Goal: Contribute content

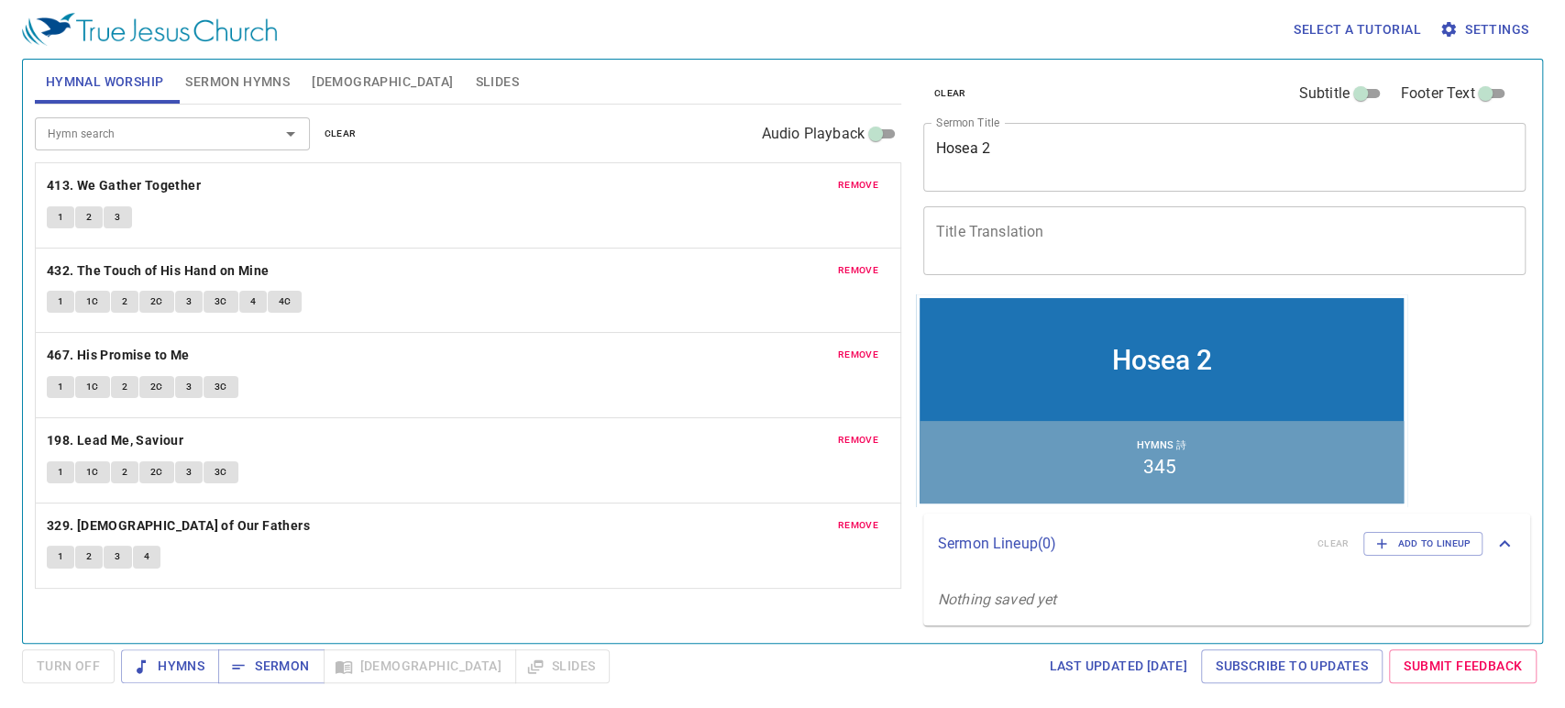
click at [876, 180] on span "remove" at bounding box center [858, 185] width 40 height 17
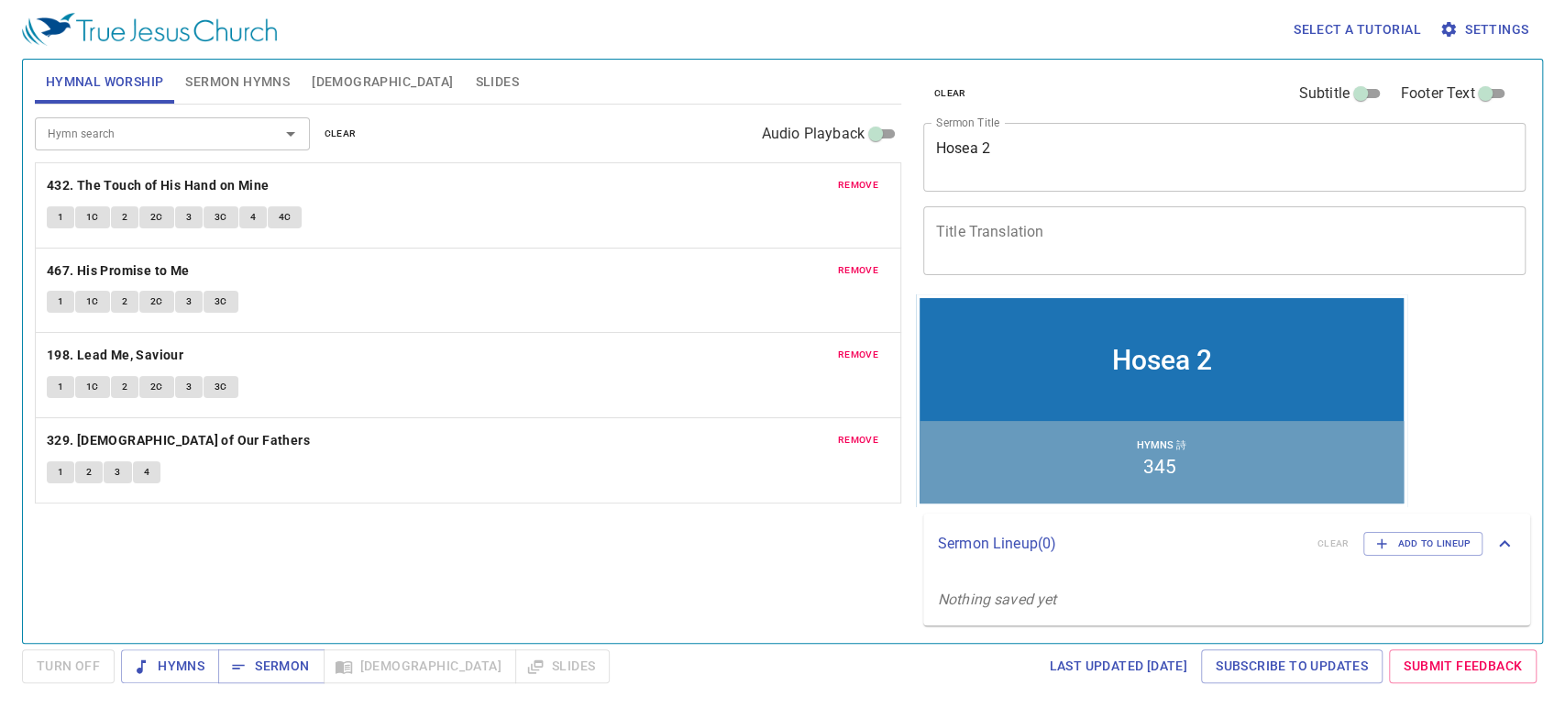
click at [873, 179] on span "remove" at bounding box center [858, 185] width 40 height 17
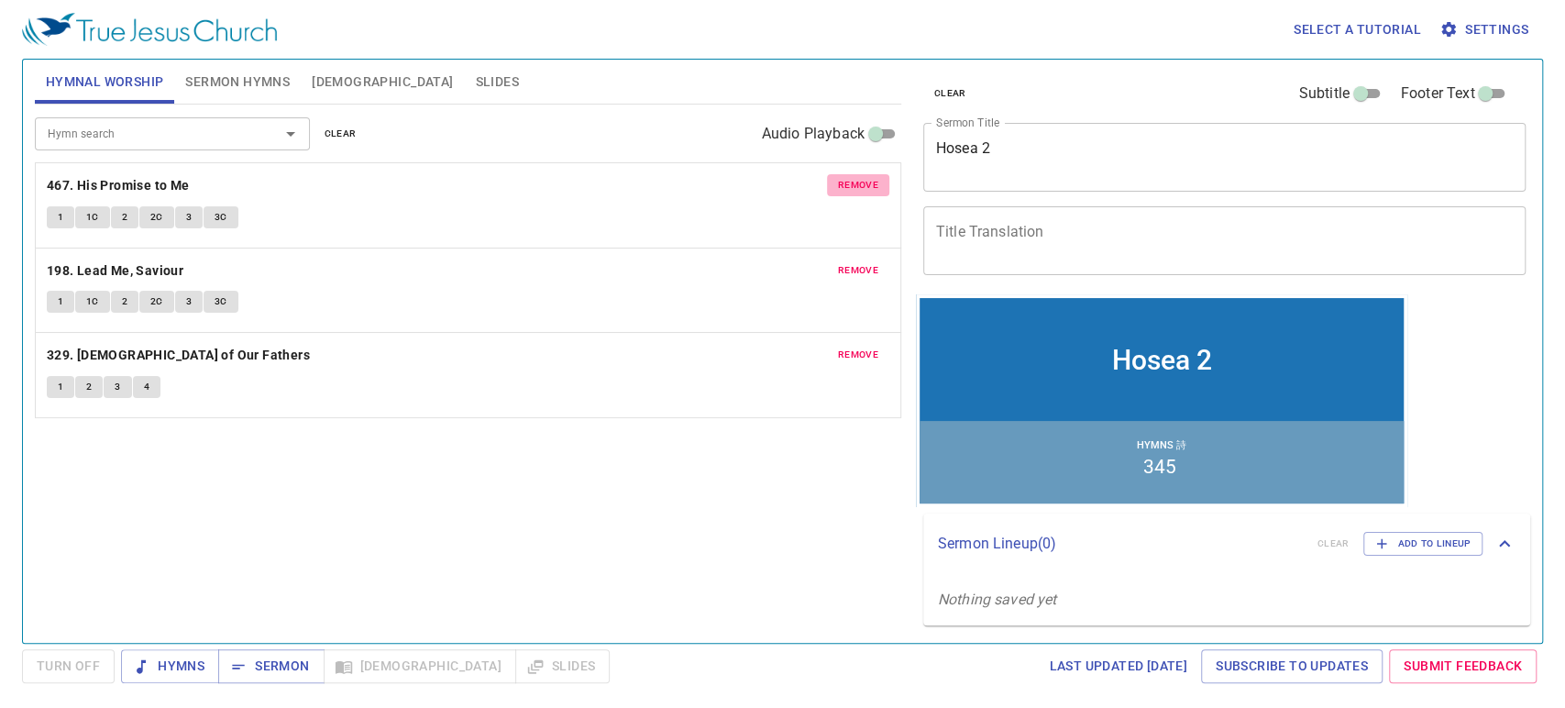
click at [873, 179] on span "remove" at bounding box center [858, 185] width 40 height 17
click at [873, 262] on span "remove" at bounding box center [858, 270] width 40 height 17
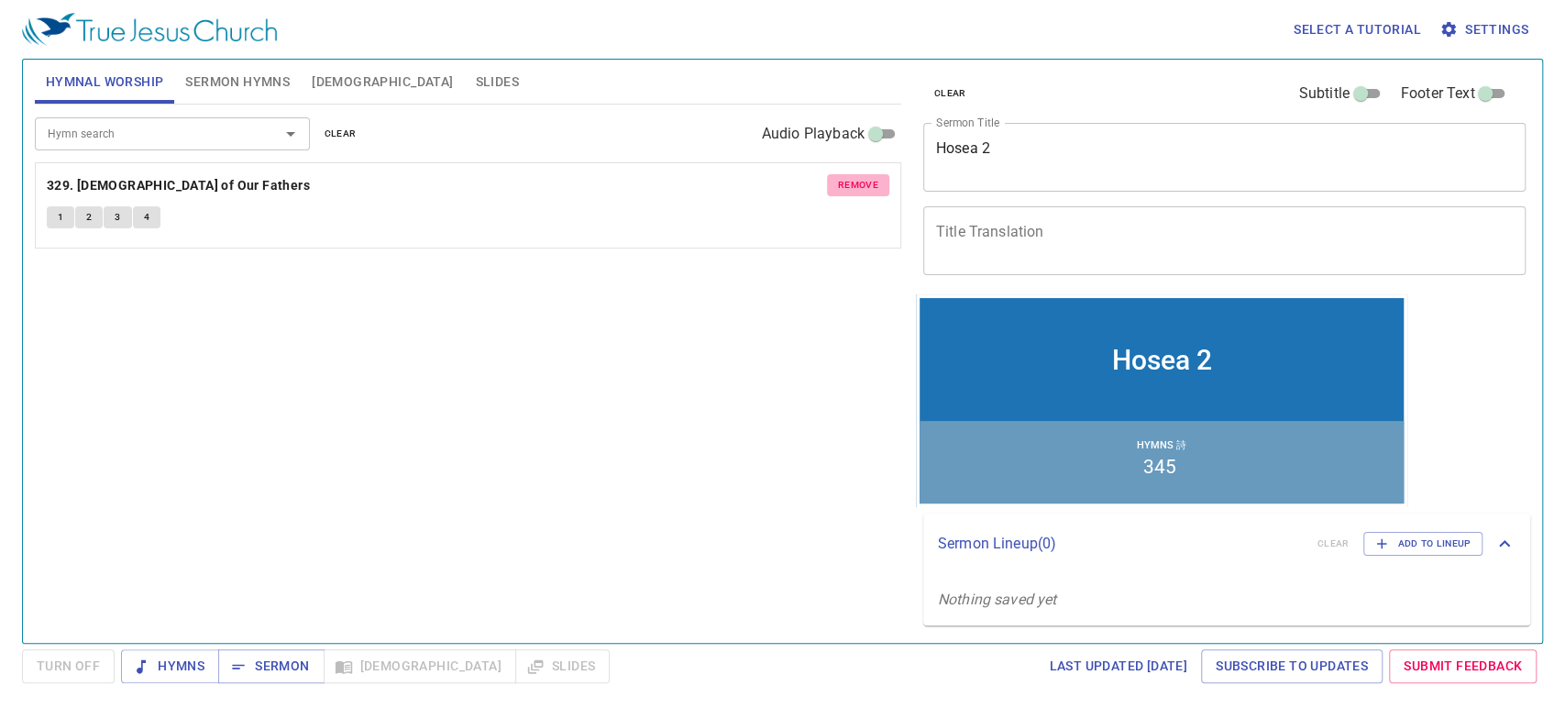
click at [873, 179] on span "remove" at bounding box center [858, 185] width 40 height 17
click at [217, 78] on span "Sermon Hymns" at bounding box center [237, 82] width 105 height 23
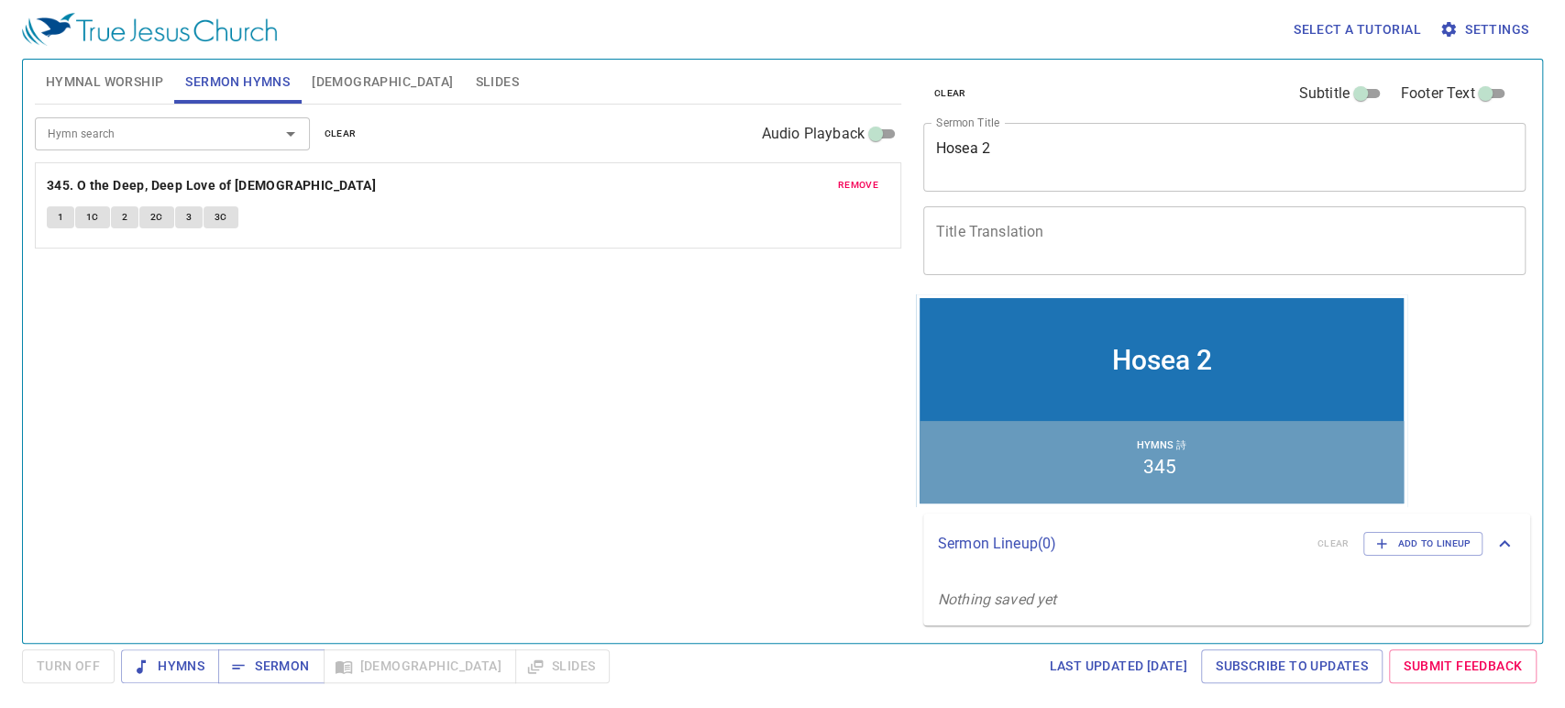
click at [868, 186] on span "remove" at bounding box center [858, 185] width 40 height 17
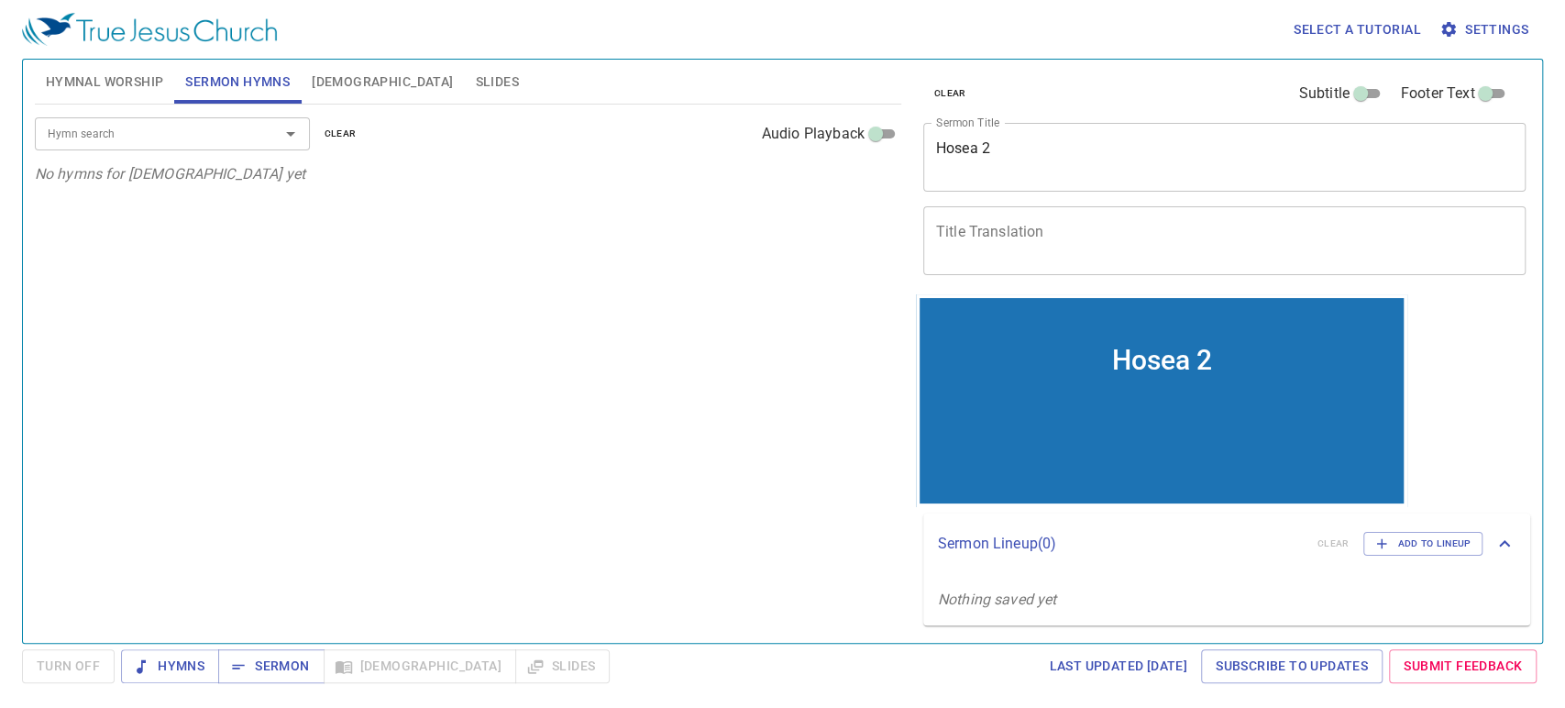
click at [1040, 152] on textarea "Hosea 2" at bounding box center [1225, 156] width 578 height 35
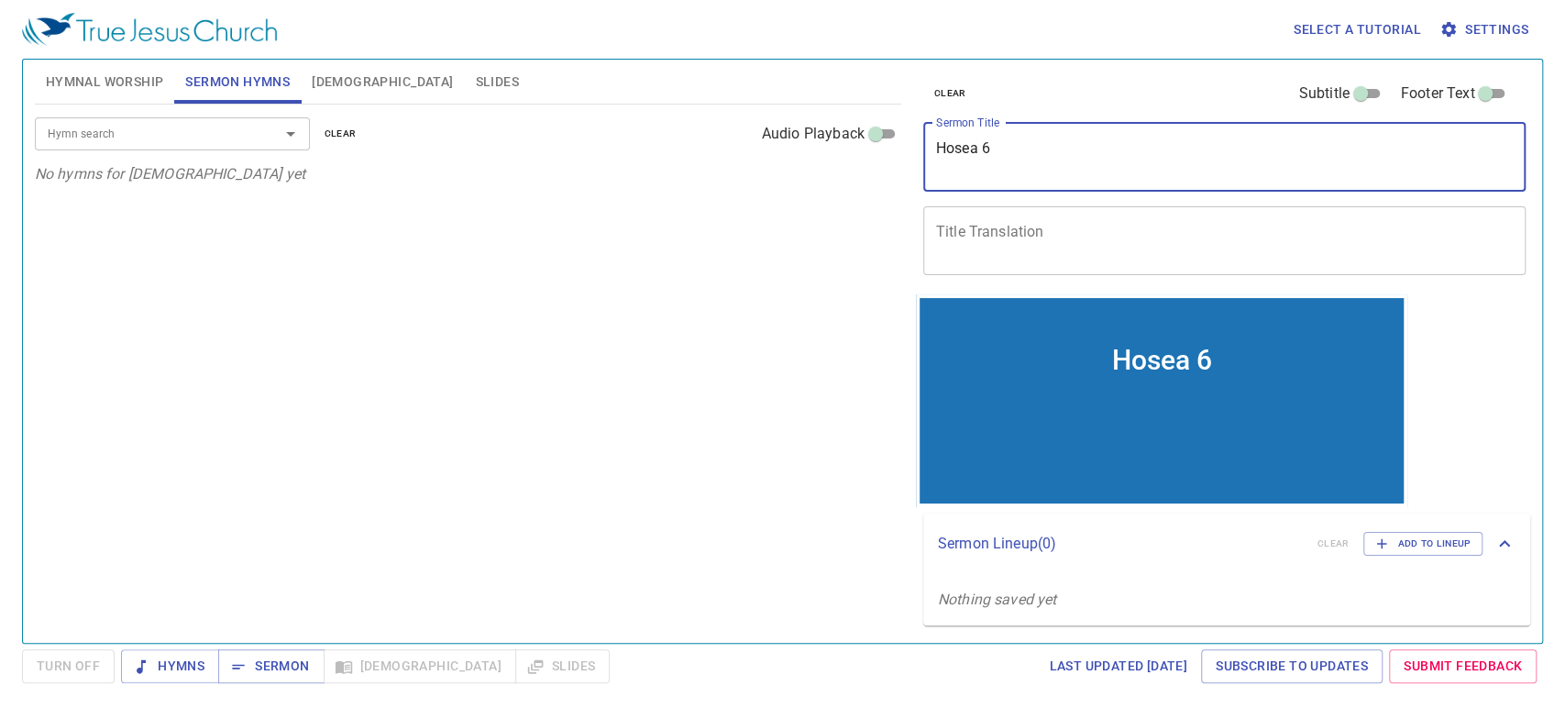
type textarea "Hosea 6"
click at [164, 143] on input "Hymn search" at bounding box center [145, 133] width 210 height 21
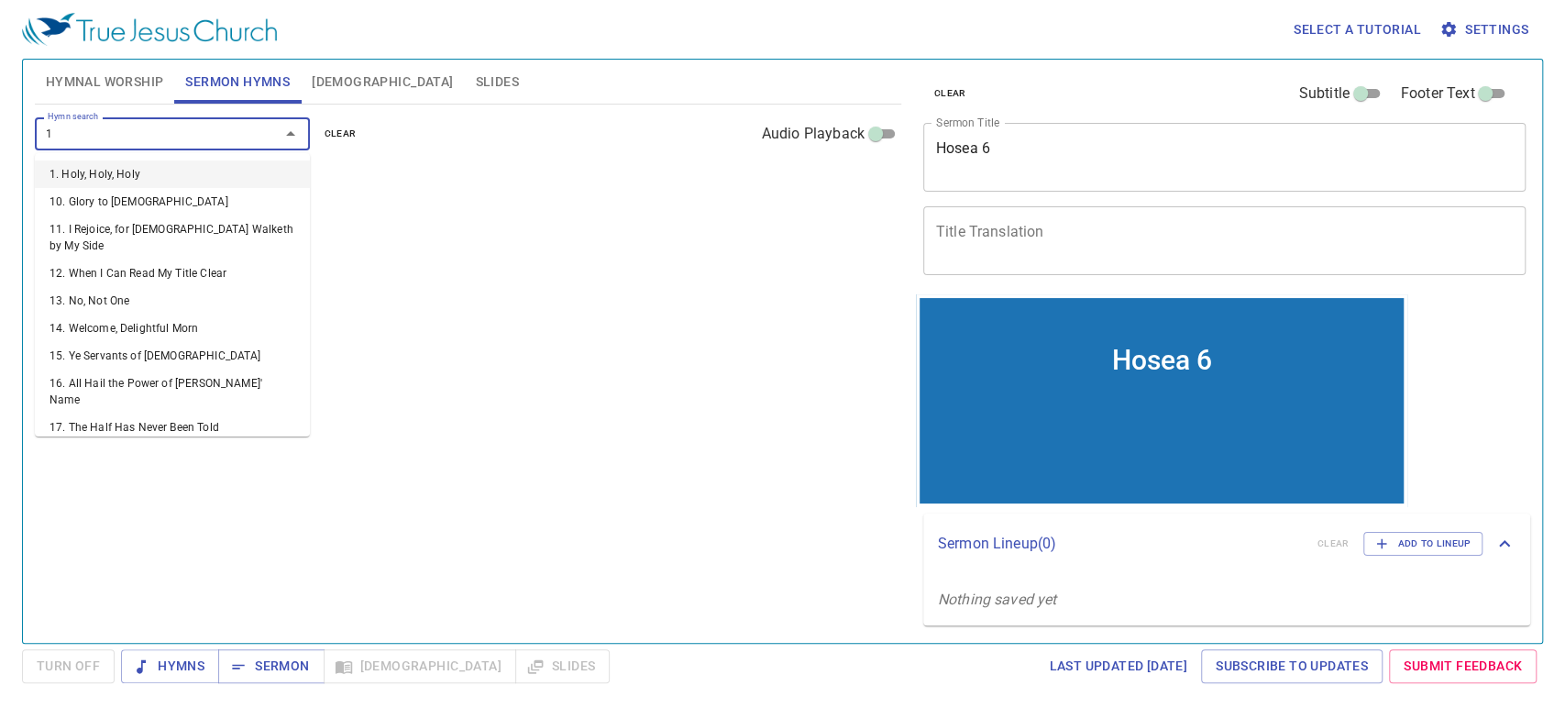
type input "17"
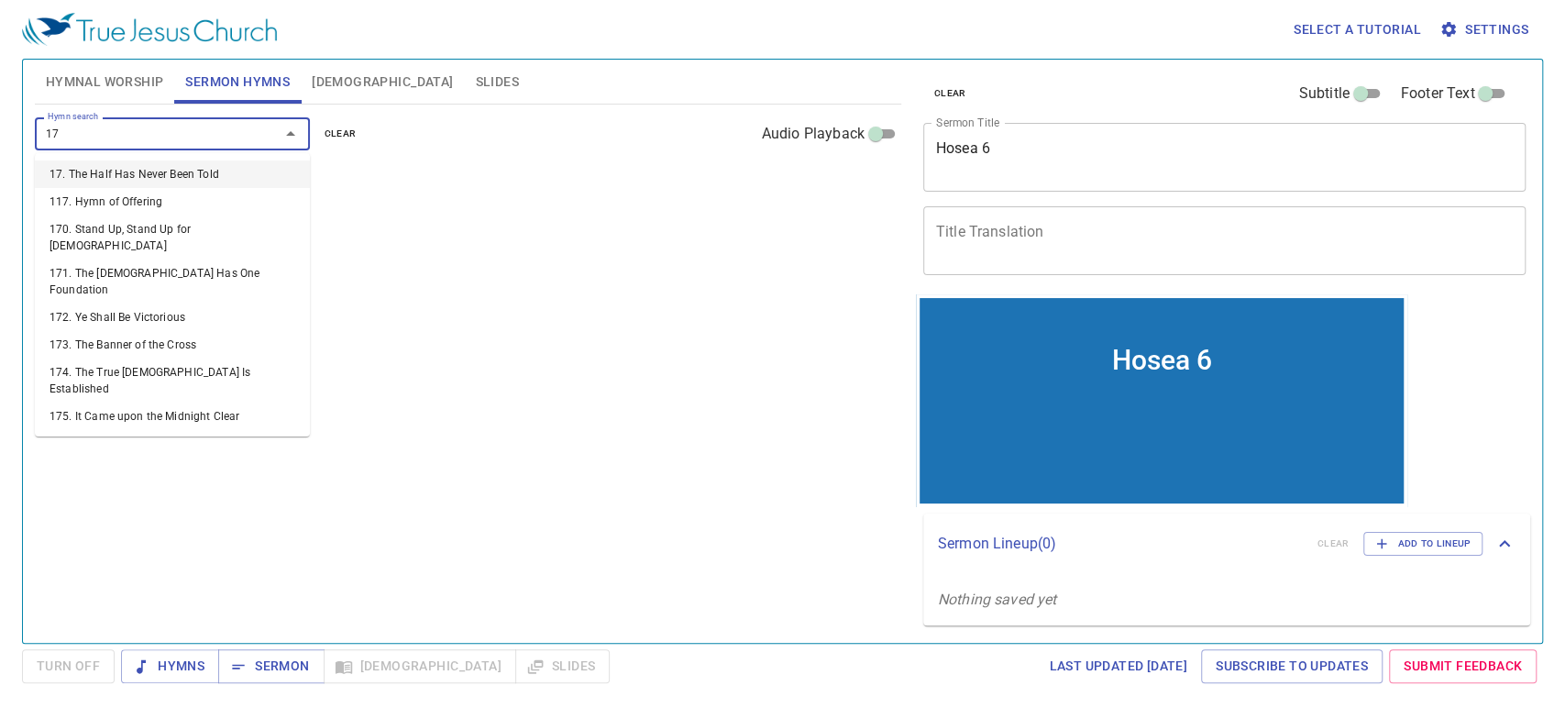
click at [191, 176] on li "17. The Half Has Never Been Told" at bounding box center [172, 174] width 275 height 28
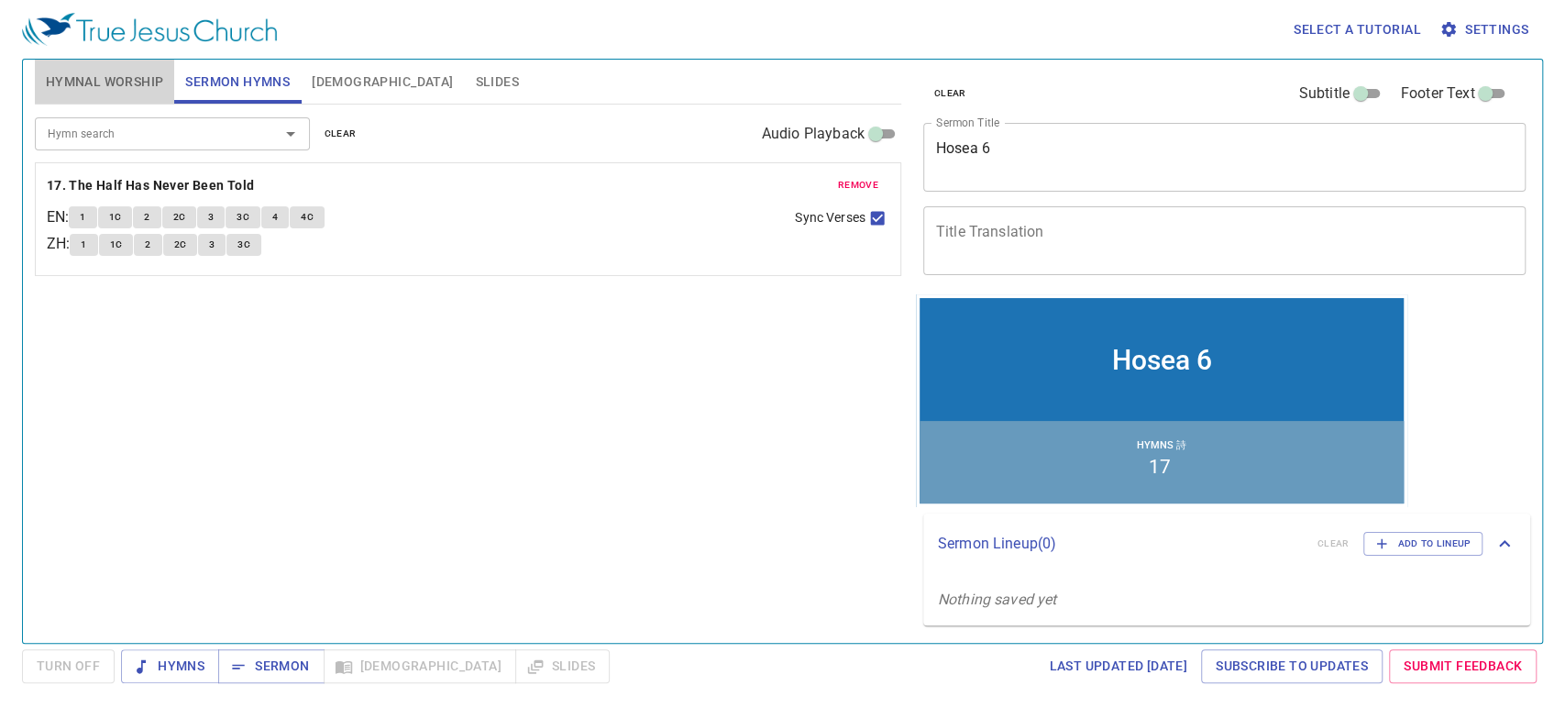
click at [74, 75] on span "Hymnal Worship" at bounding box center [105, 82] width 118 height 23
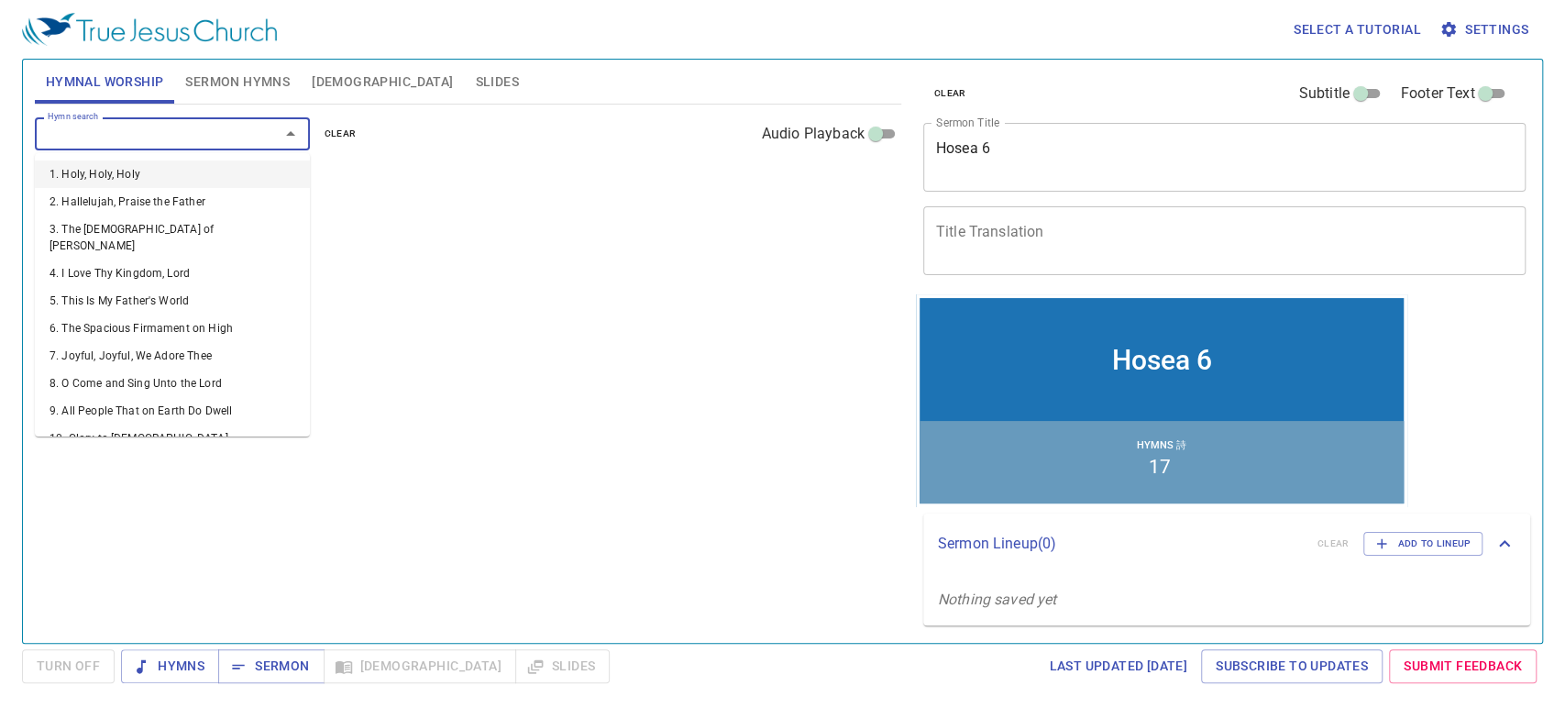
click at [112, 123] on input "Hymn search" at bounding box center [145, 133] width 210 height 21
type input "67"
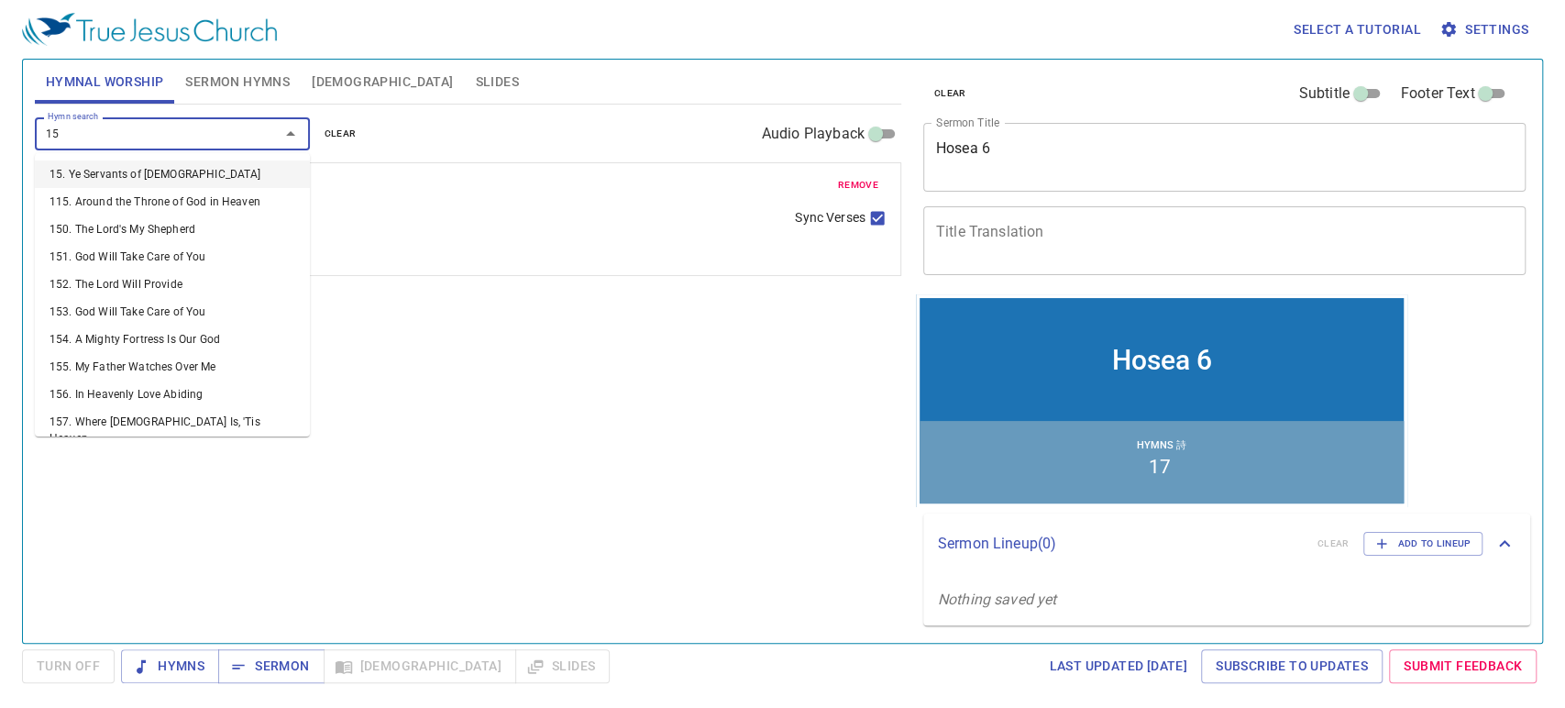
type input "153"
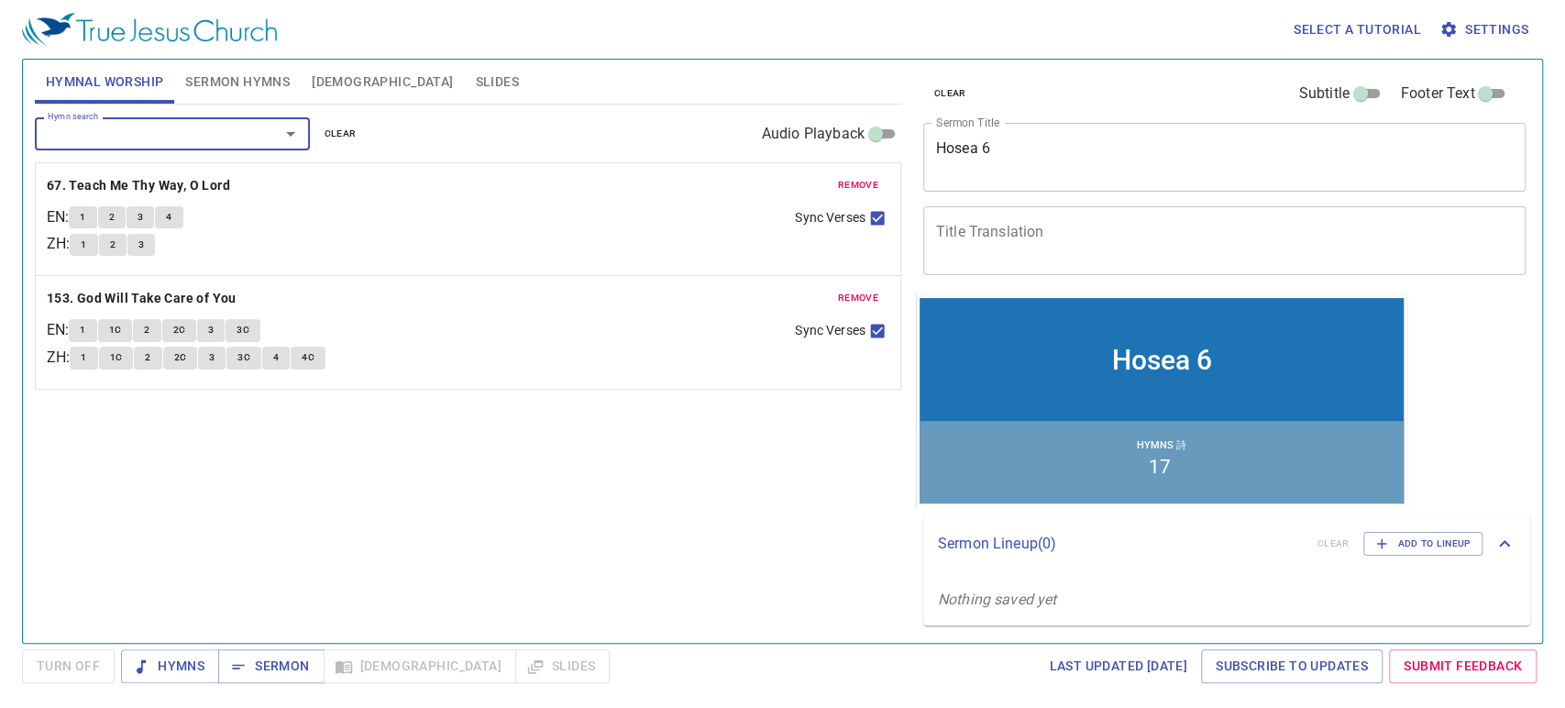
type input "2"
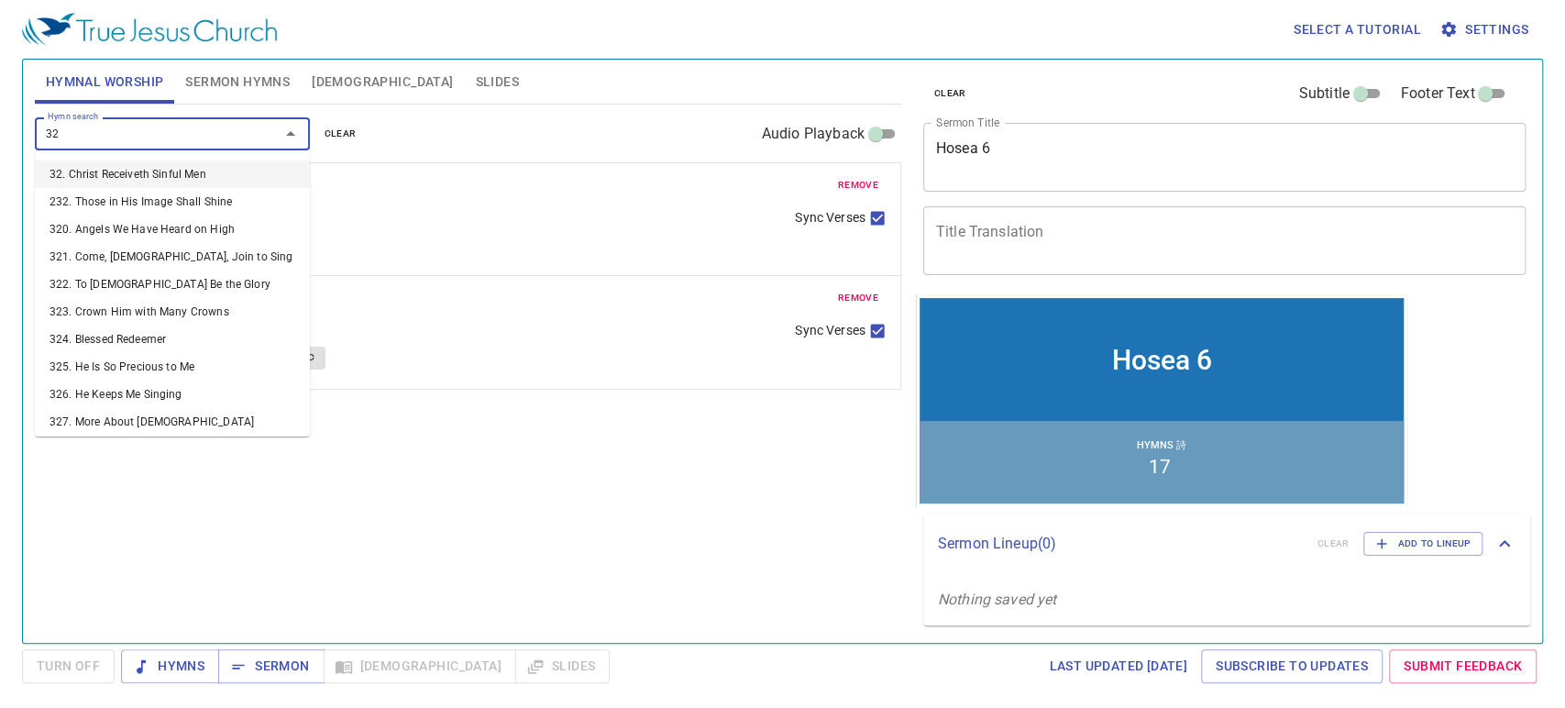
type input "328"
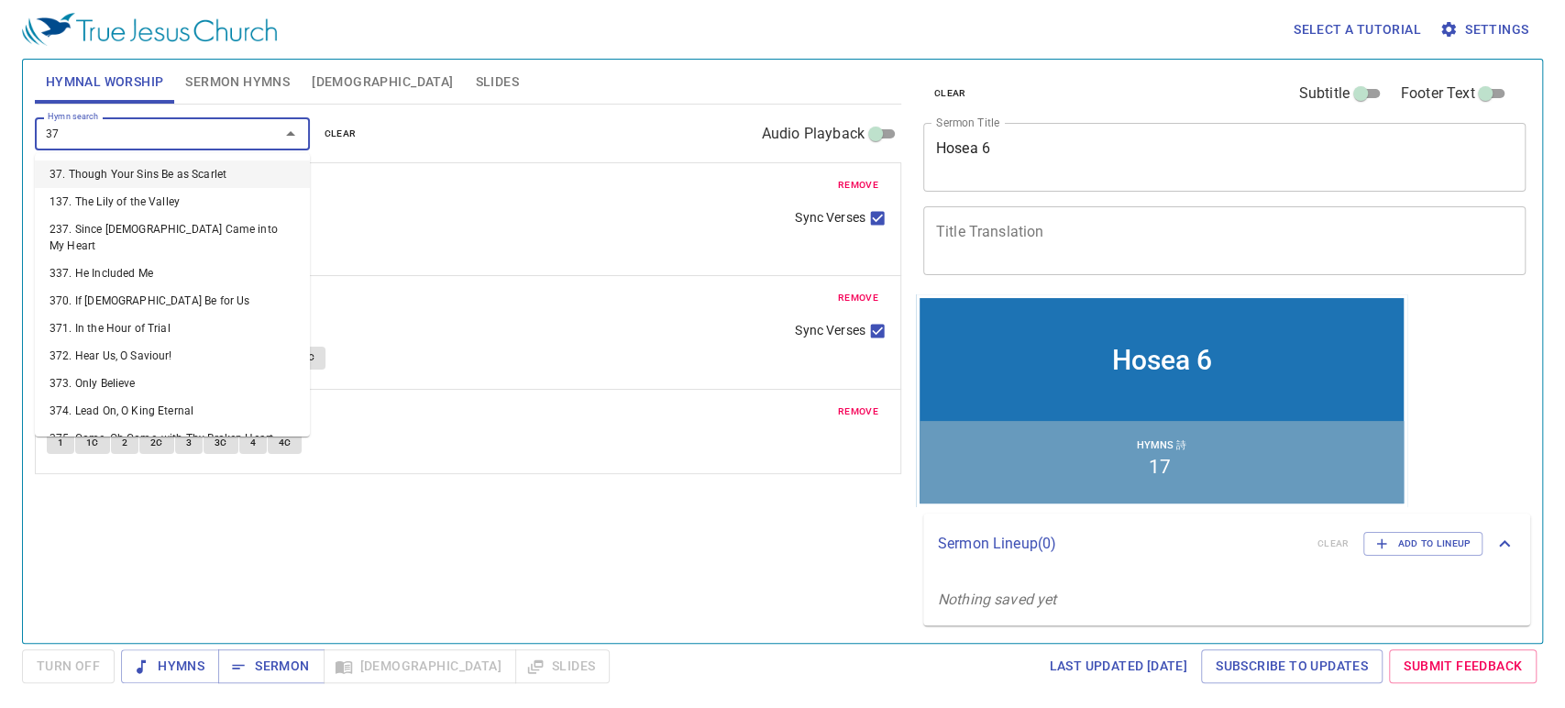
type input "378"
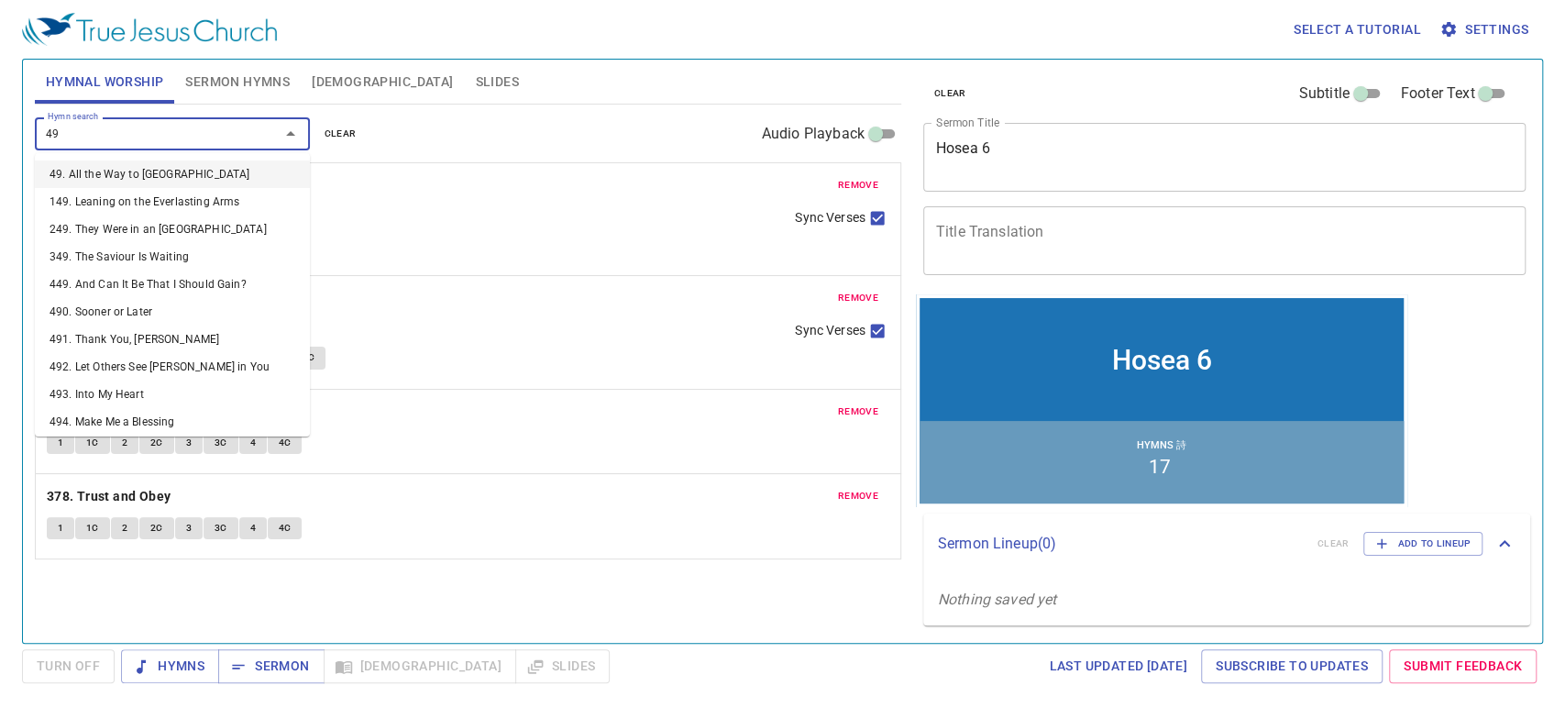
type input "492"
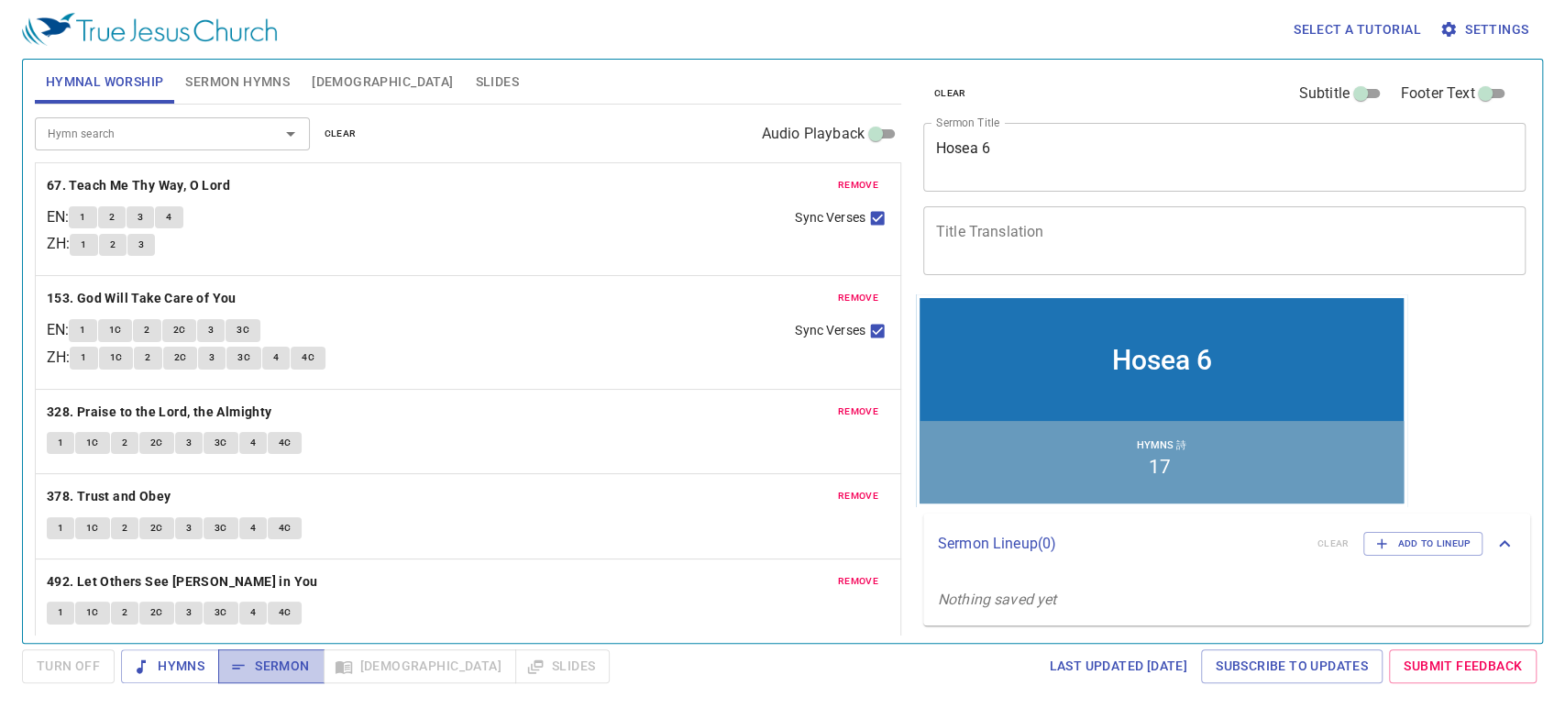
click at [267, 660] on span "Sermon" at bounding box center [271, 666] width 76 height 23
click at [156, 662] on span "Hymns" at bounding box center [170, 666] width 69 height 23
click at [85, 215] on span "1" at bounding box center [83, 217] width 6 height 17
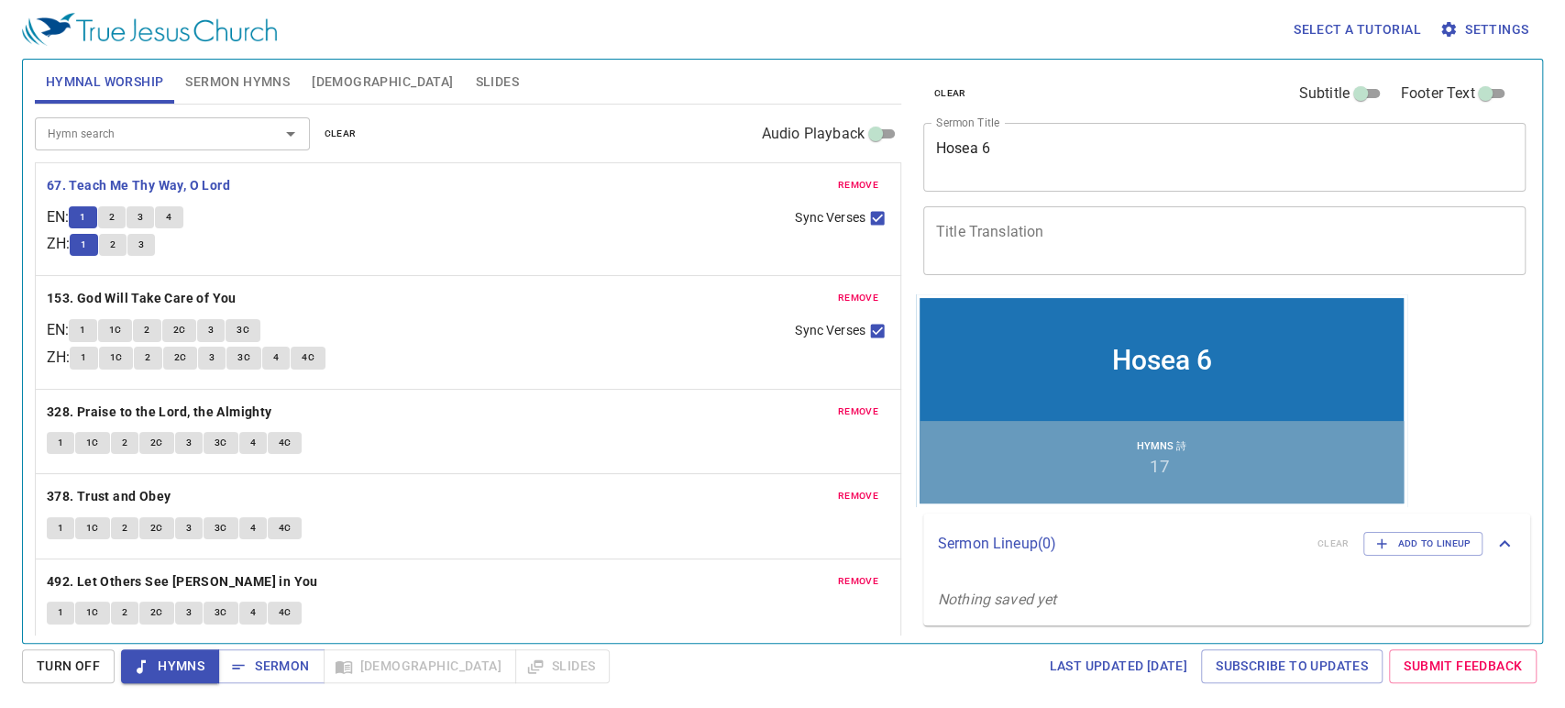
click at [1010, 88] on div "clear Subtitle Footer Text" at bounding box center [1217, 94] width 603 height 44
click at [319, 232] on div "1 2 3 4" at bounding box center [425, 219] width 712 height 27
click at [85, 212] on span "1" at bounding box center [83, 217] width 6 height 17
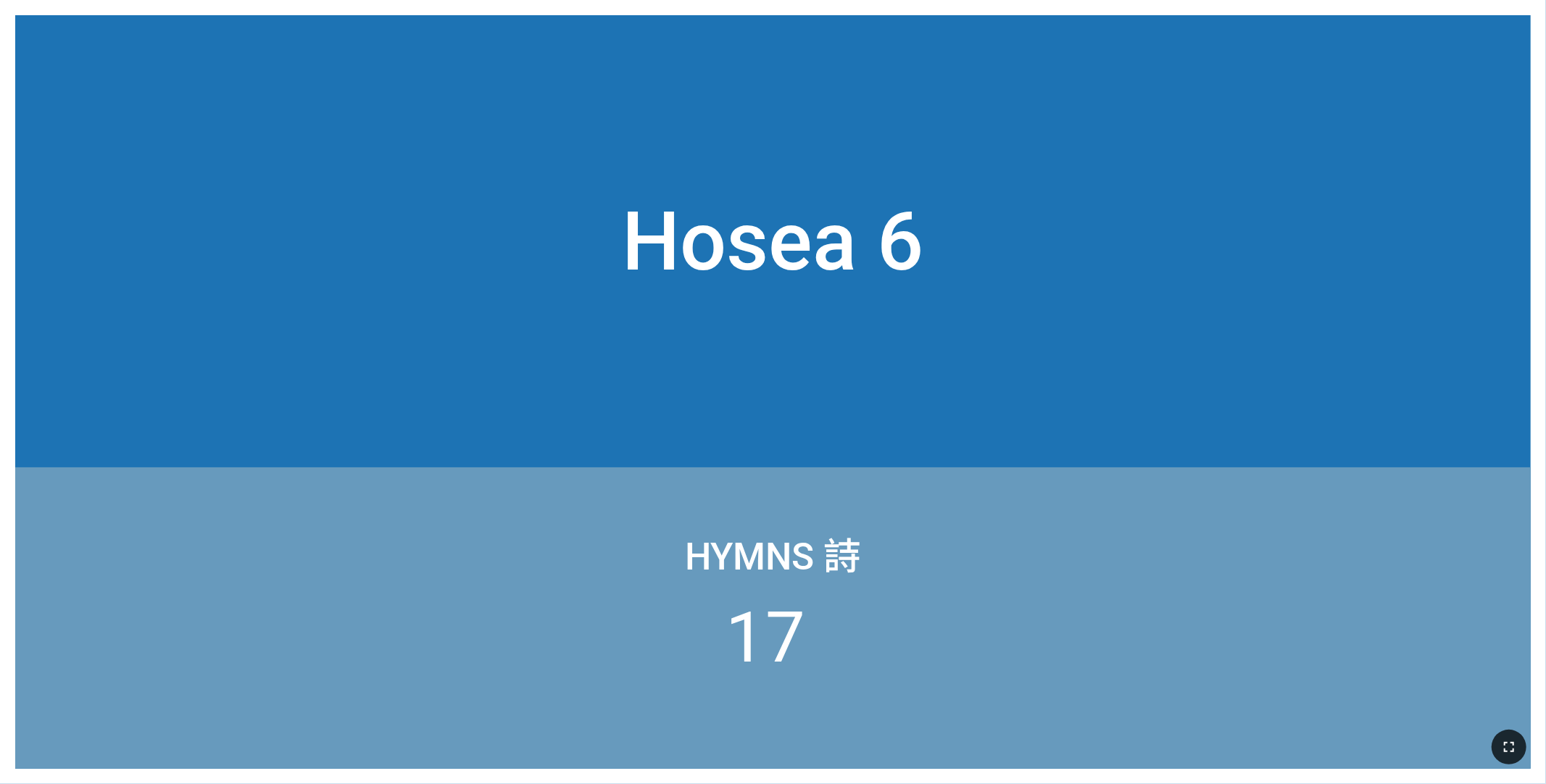
click at [647, 523] on icon "button" at bounding box center [1509, 747] width 17 height 17
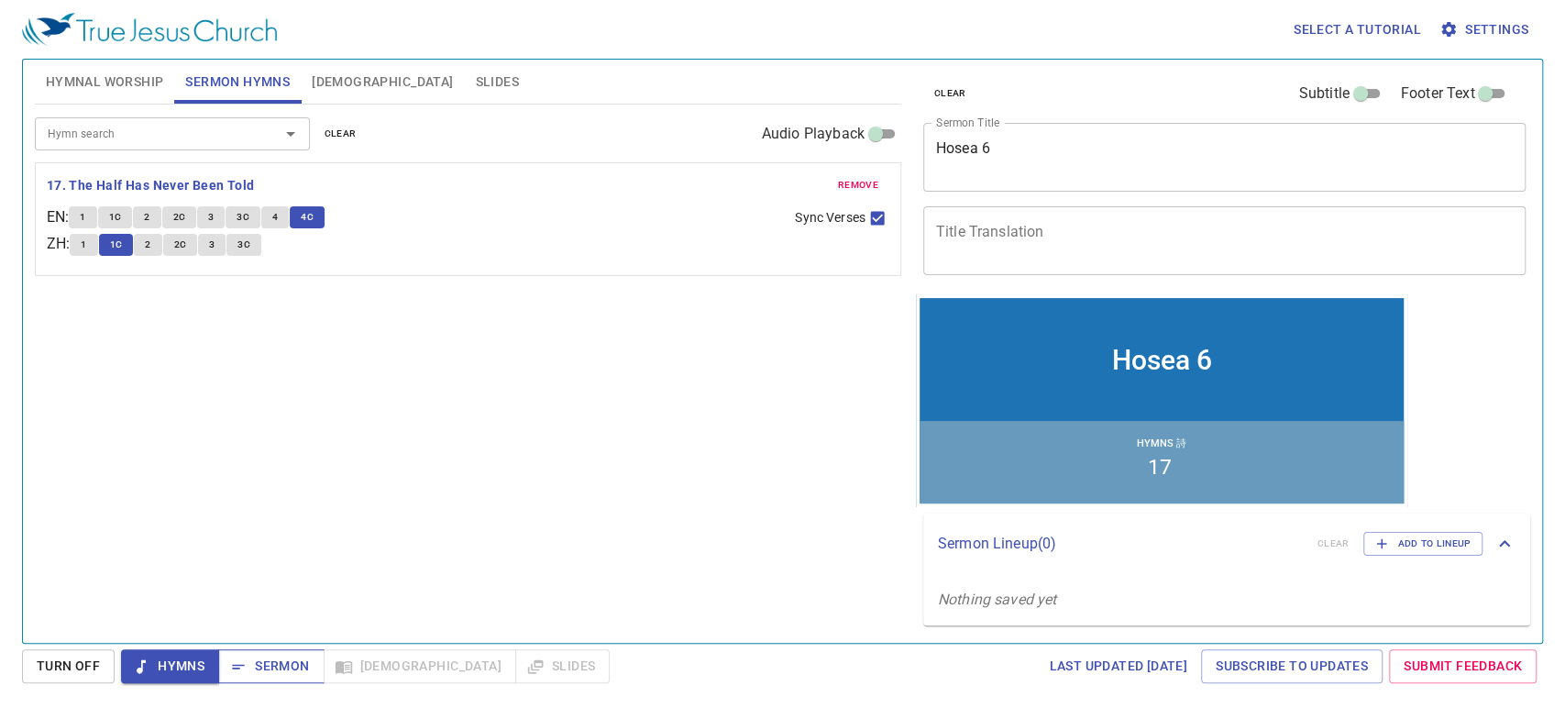
click at [167, 680] on button "Hymns" at bounding box center [170, 666] width 98 height 34
click at [271, 671] on span "Sermon" at bounding box center [271, 666] width 76 height 23
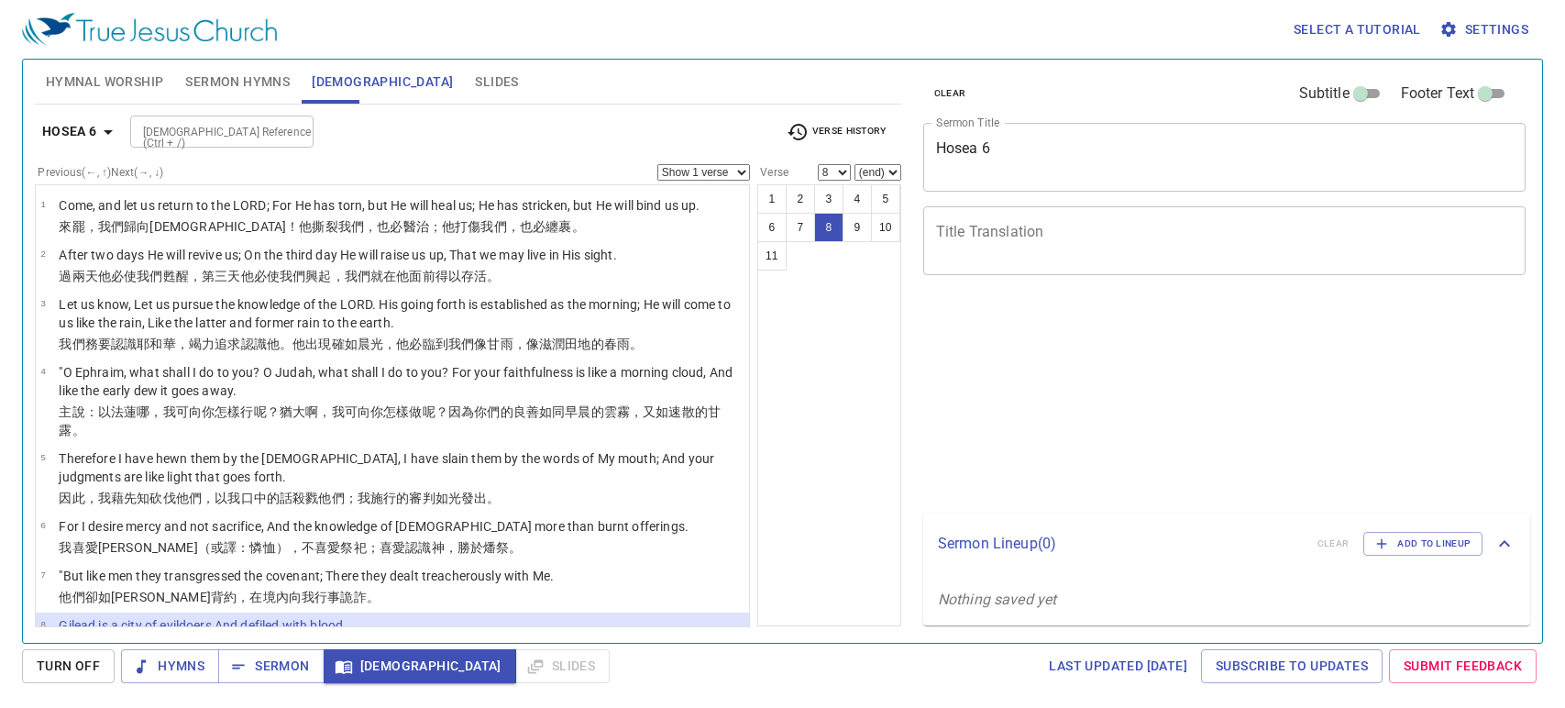
select select "8"
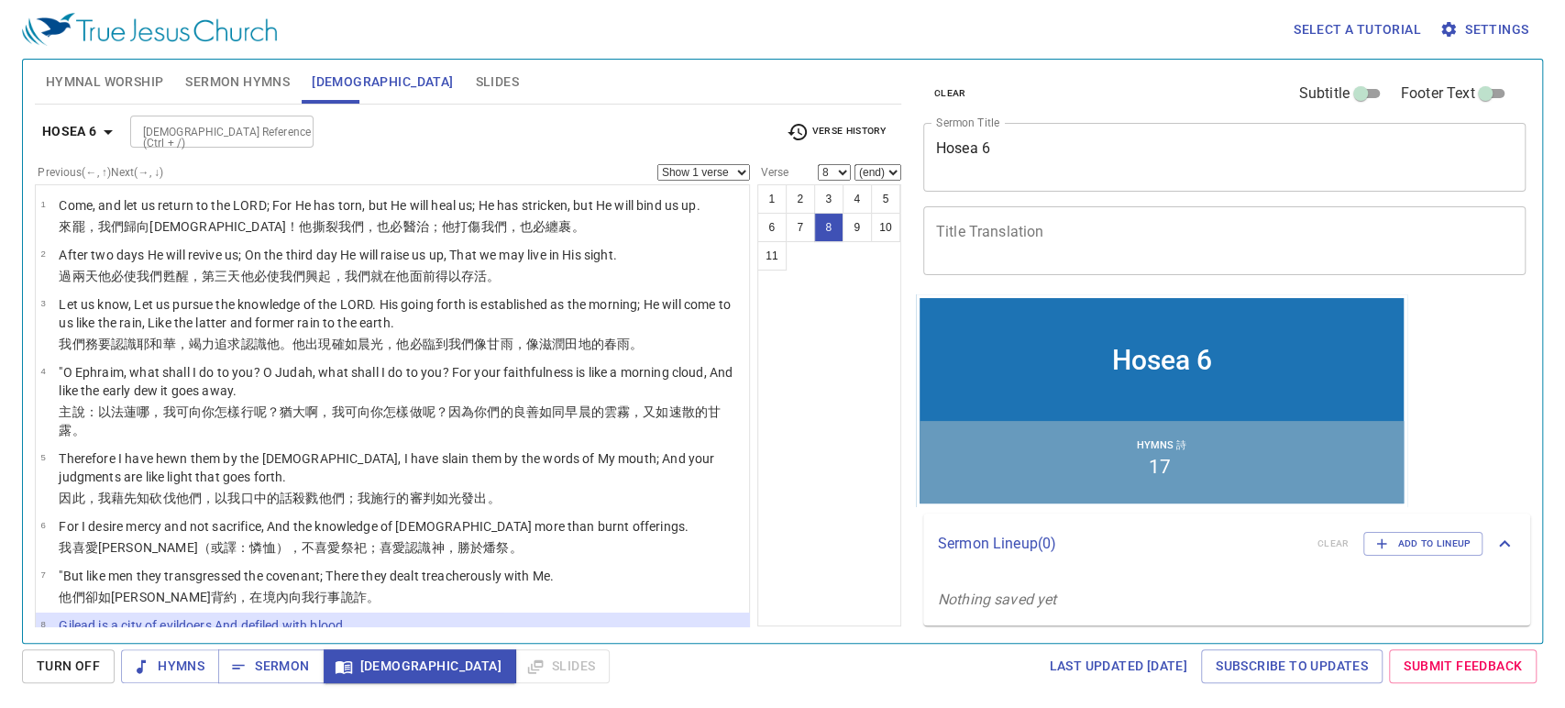
scroll to position [209, 0]
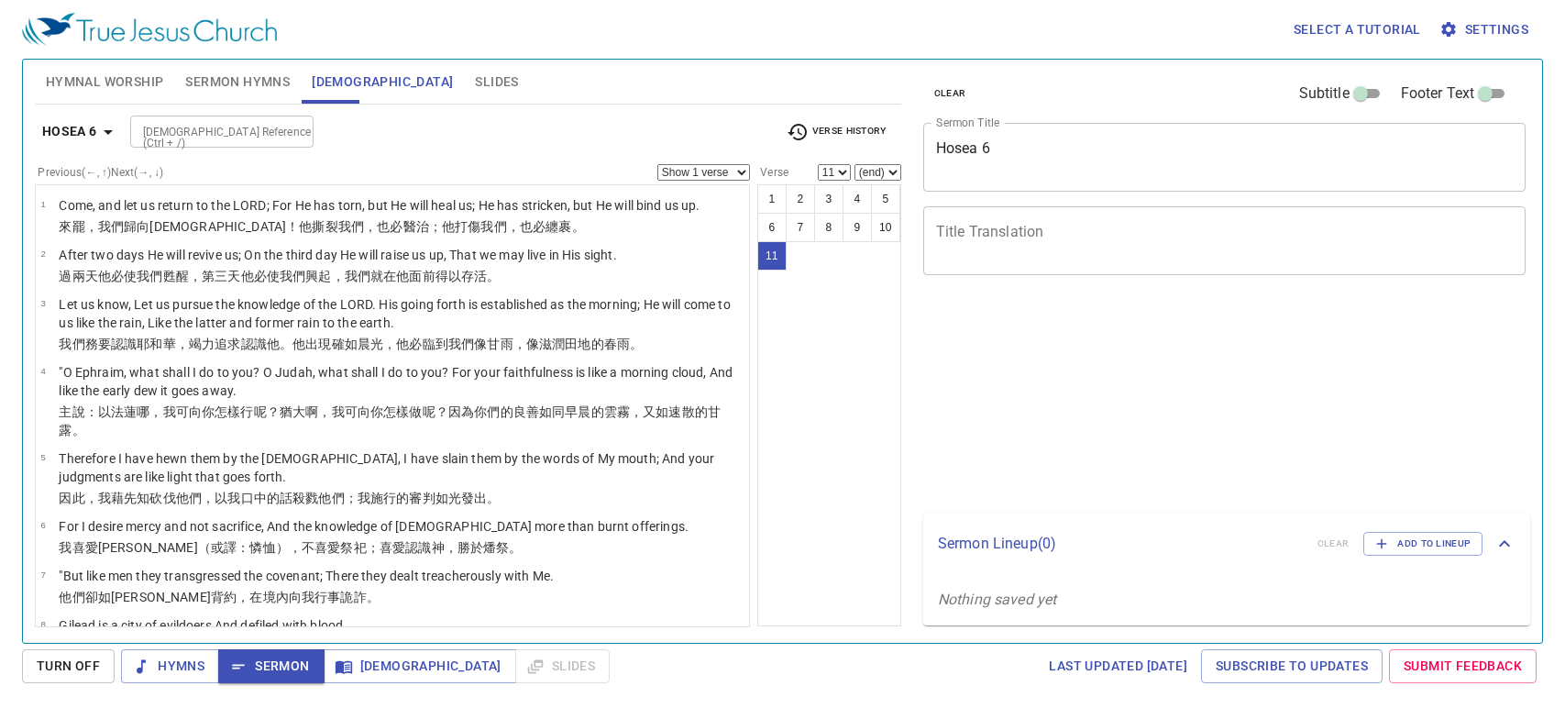
select select "11"
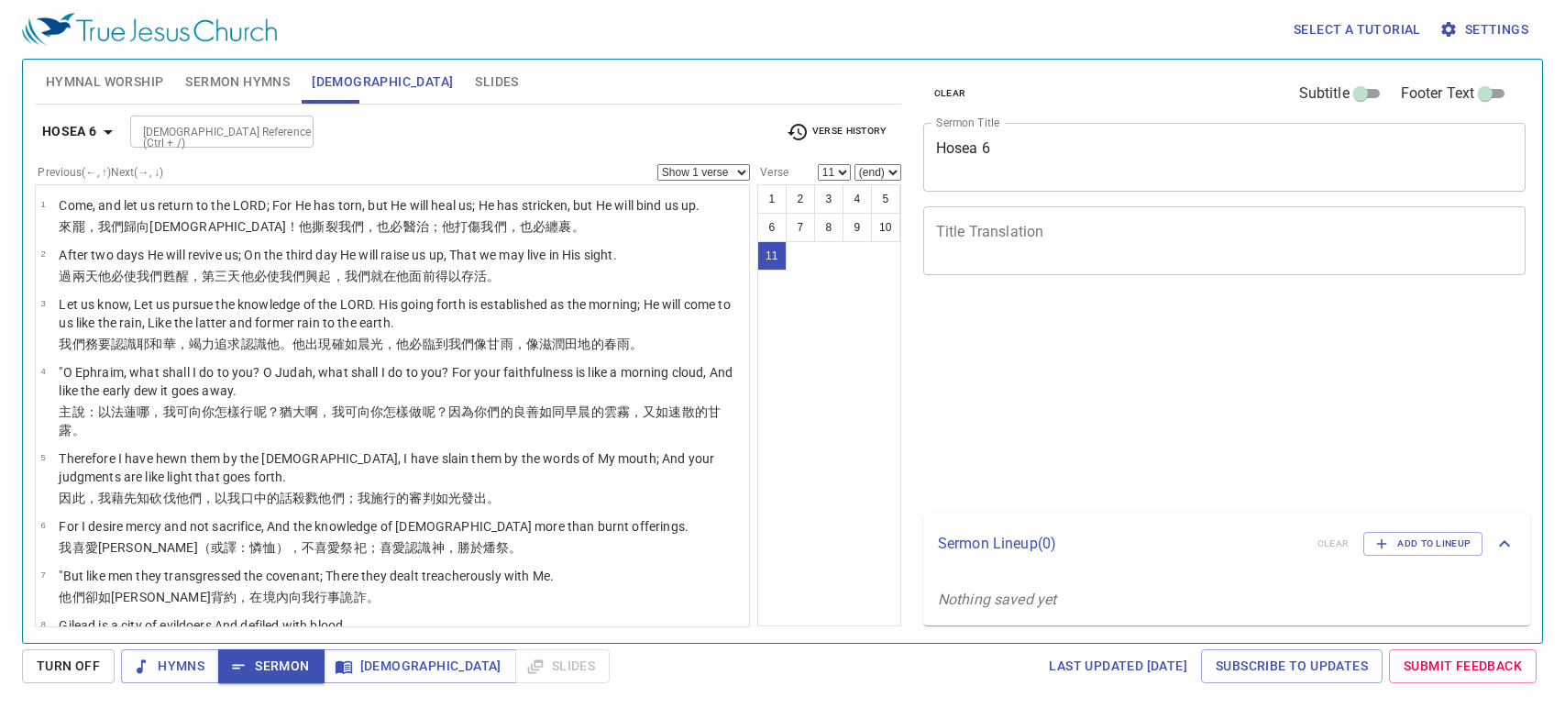
select select "11"
